Goal: Check status: Check status

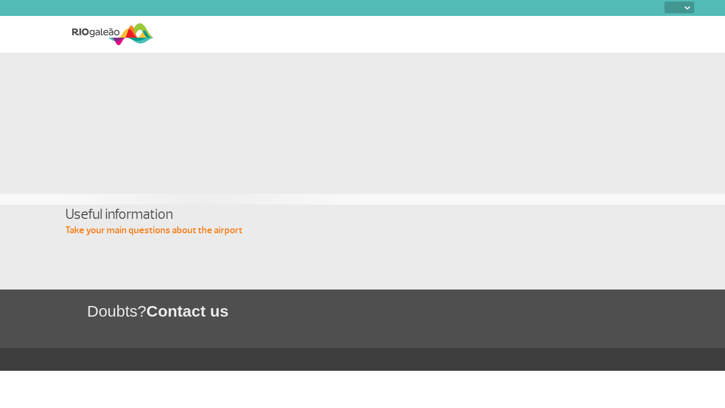
select select
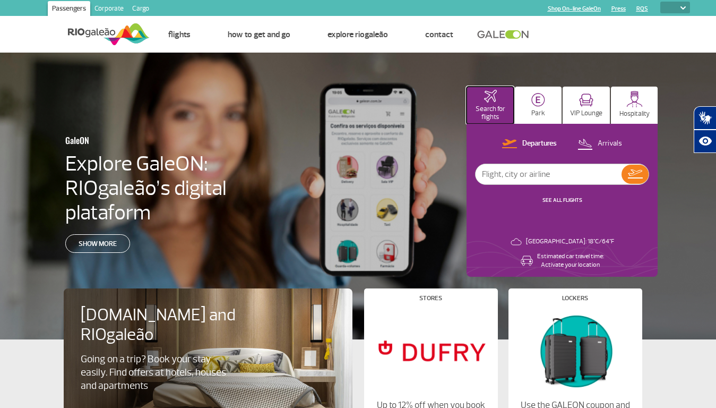
click at [490, 105] on p "Search for flights" at bounding box center [490, 113] width 37 height 16
click at [538, 105] on img at bounding box center [539, 100] width 14 height 14
click at [586, 105] on img at bounding box center [586, 99] width 14 height 13
click at [635, 105] on img at bounding box center [635, 99] width 16 height 16
click at [530, 144] on p "Departures" at bounding box center [540, 144] width 35 height 10
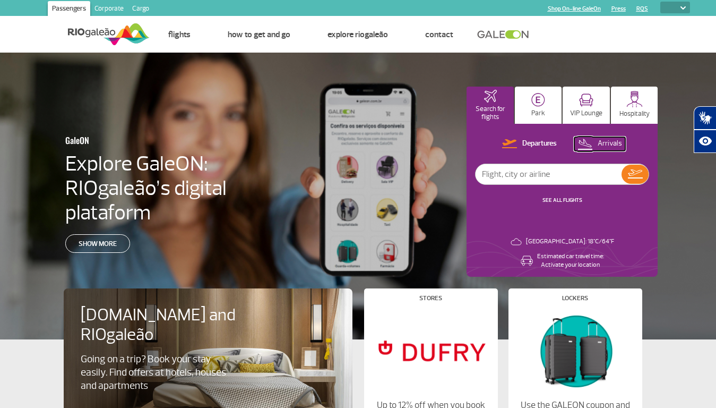
click at [601, 144] on p "Arrivals" at bounding box center [610, 144] width 24 height 10
click at [635, 174] on img at bounding box center [635, 173] width 15 height 9
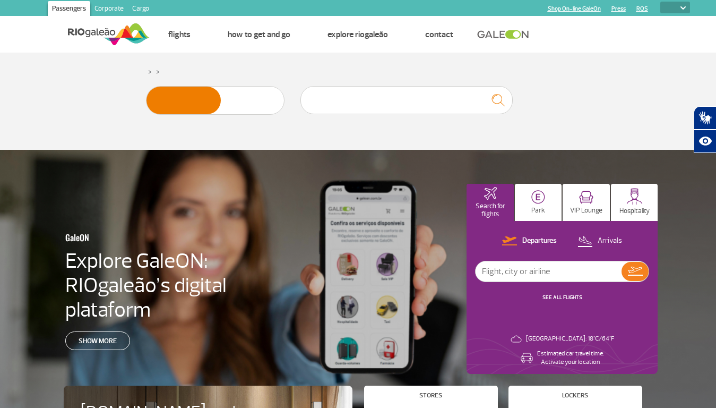
click at [705, 118] on icon "Abrir tradutor de língua de sinais." at bounding box center [705, 117] width 17 height 17
